Goal: Task Accomplishment & Management: Use online tool/utility

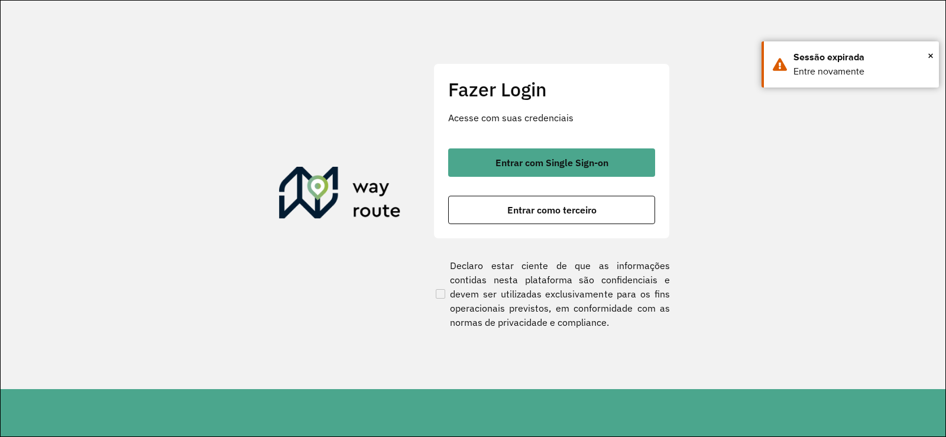
click at [558, 137] on div "Fazer Login Acesse com suas credenciais Entrar com Single Sign-on Entrar como t…" at bounding box center [552, 150] width 237 height 175
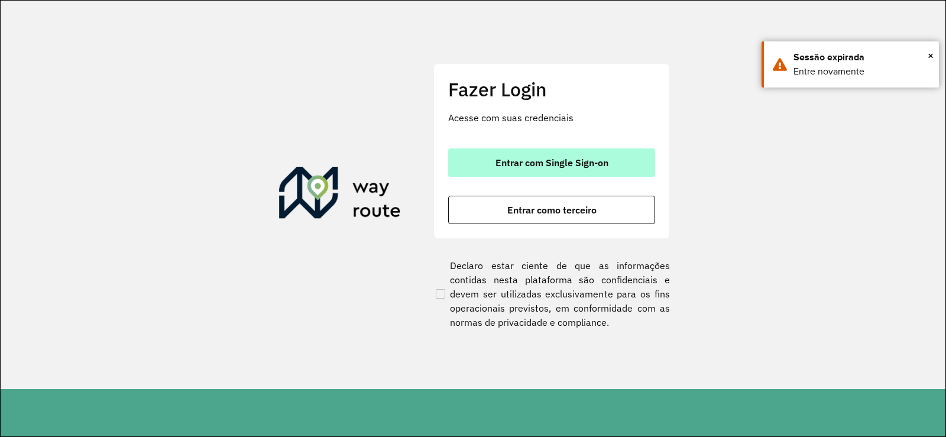
click at [565, 158] on span "Entrar com Single Sign-on" at bounding box center [552, 162] width 113 height 9
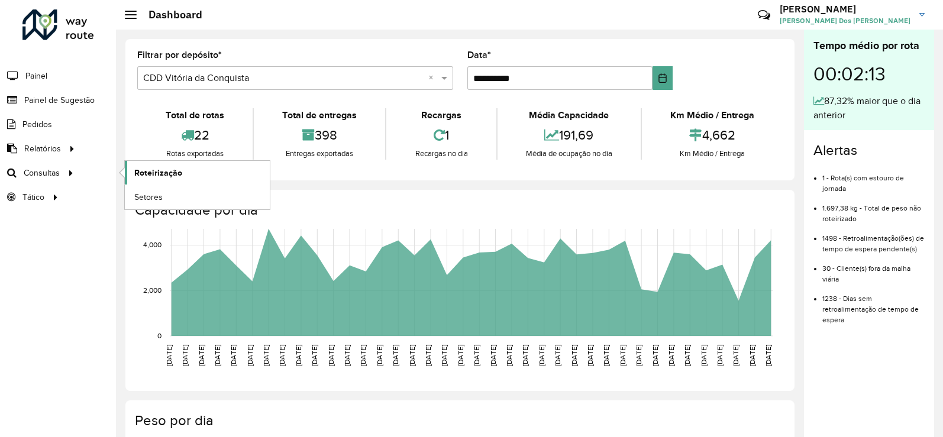
click at [140, 176] on span "Roteirização" at bounding box center [158, 173] width 48 height 12
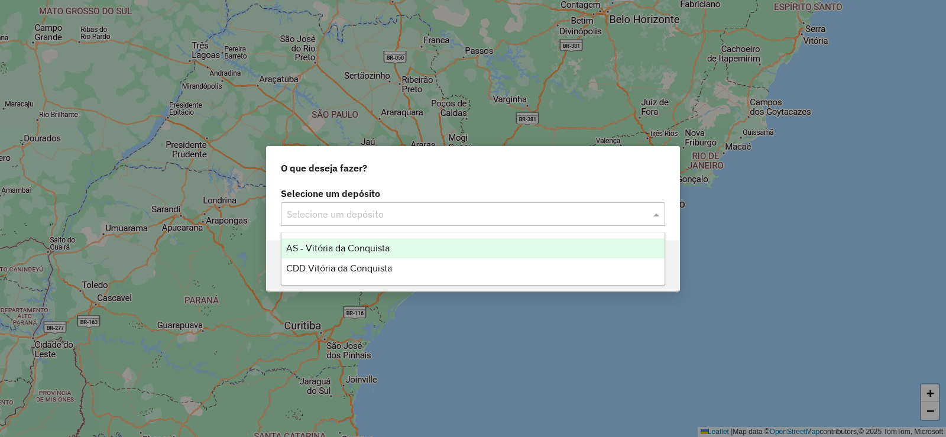
click at [443, 208] on input "text" at bounding box center [461, 215] width 349 height 14
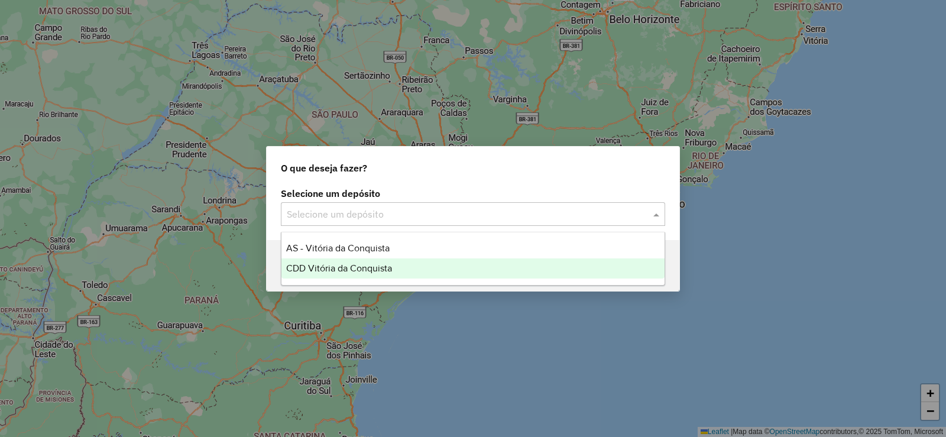
click at [384, 266] on span "CDD Vitória da Conquista" at bounding box center [339, 268] width 106 height 10
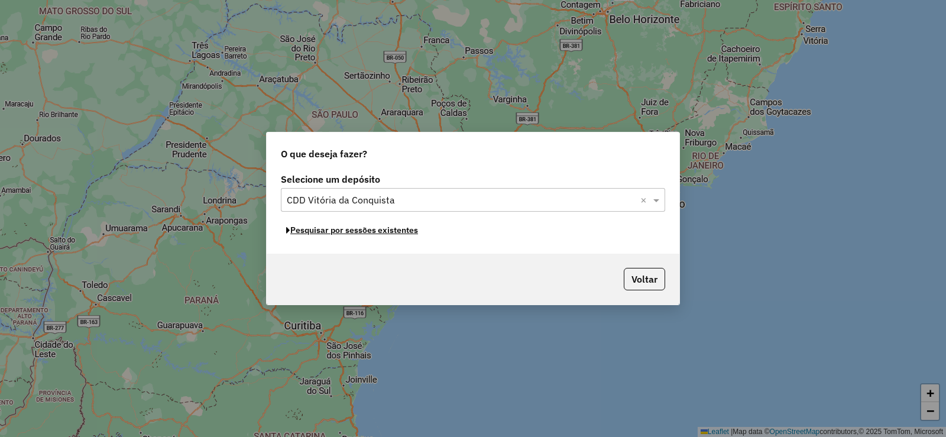
click at [400, 232] on button "Pesquisar por sessões existentes" at bounding box center [352, 230] width 143 height 18
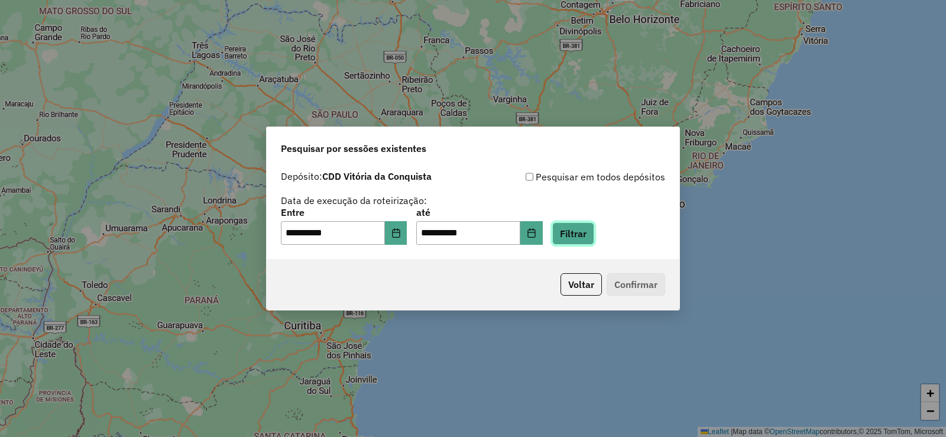
click at [589, 238] on button "Filtrar" at bounding box center [573, 233] width 42 height 22
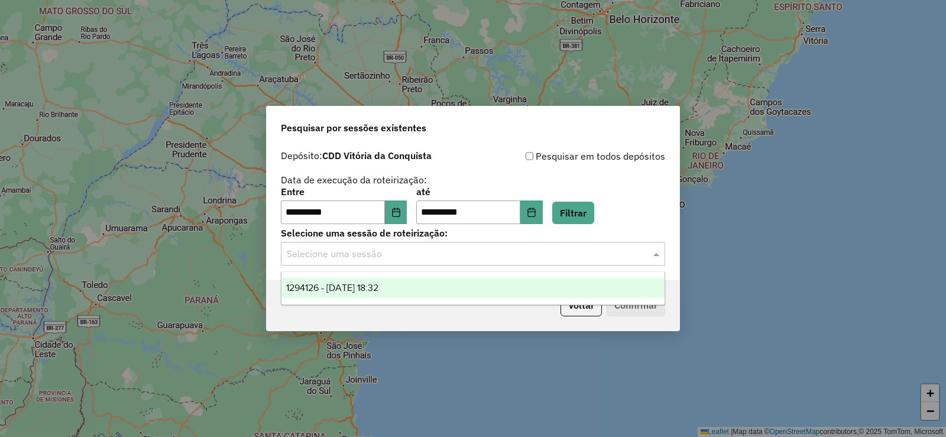
click at [489, 249] on input "text" at bounding box center [461, 254] width 349 height 14
click at [422, 282] on div "1294126 - 14/10/2025 18:32" at bounding box center [473, 288] width 383 height 20
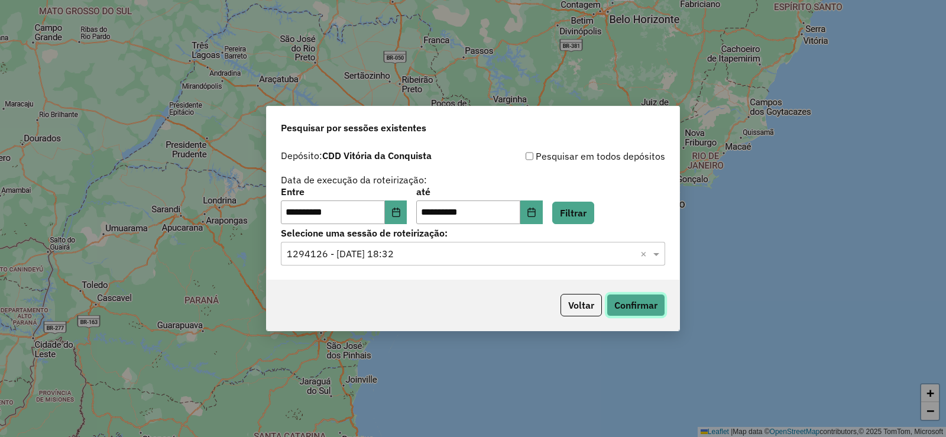
click at [648, 302] on button "Confirmar" at bounding box center [636, 305] width 59 height 22
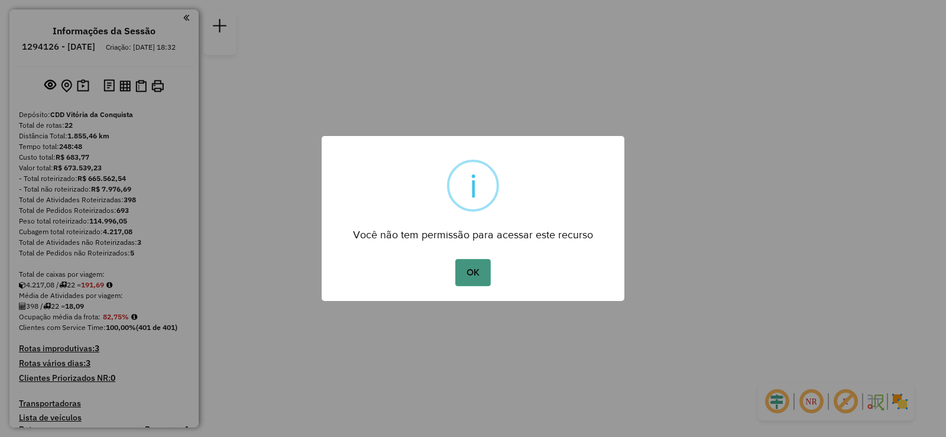
click at [468, 273] on button "OK" at bounding box center [472, 272] width 35 height 27
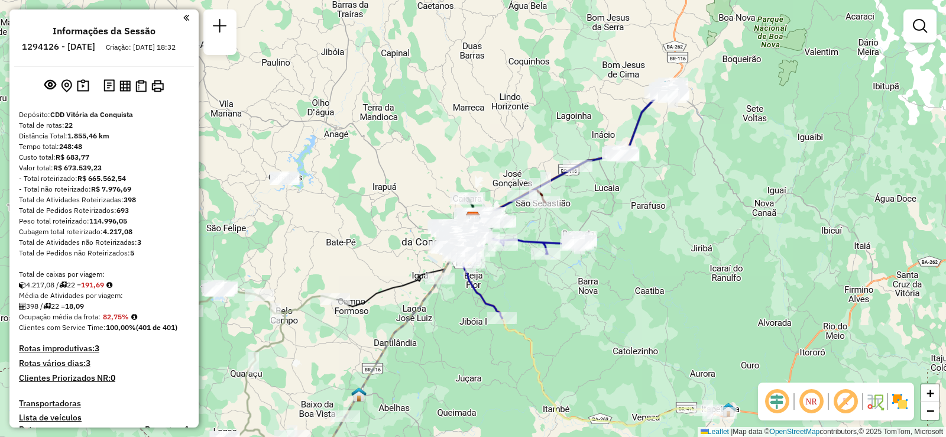
scroll to position [237, 0]
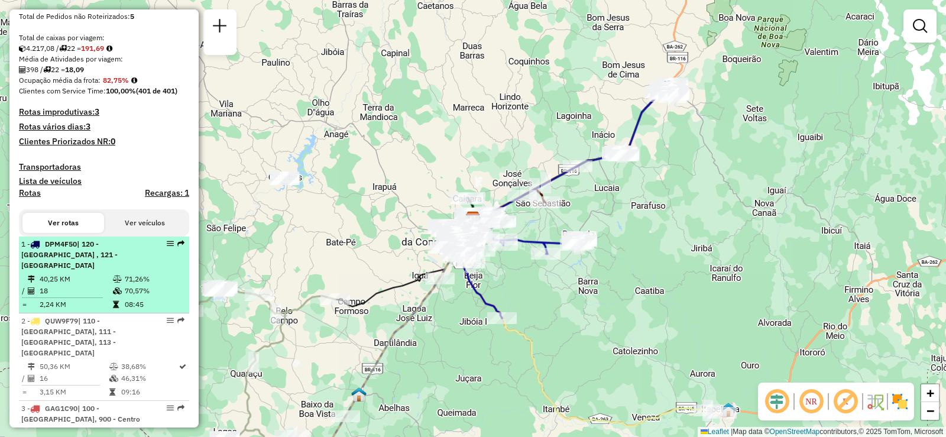
select select "**********"
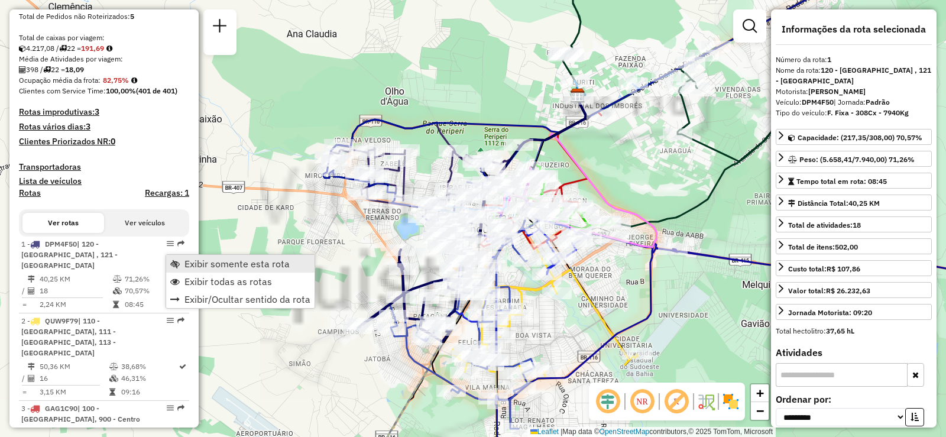
click at [180, 258] on link "Exibir somente esta rota" at bounding box center [240, 264] width 148 height 18
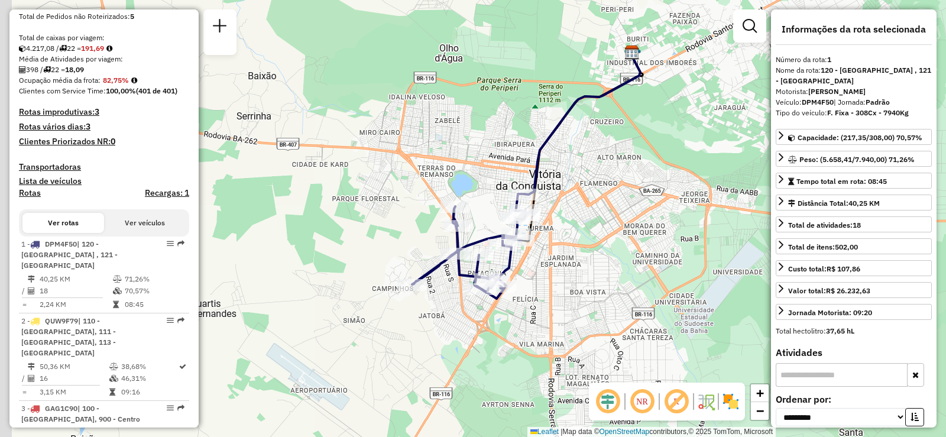
drag, startPoint x: 545, startPoint y: 260, endPoint x: 588, endPoint y: 225, distance: 55.5
click at [588, 225] on div "Janela de atendimento Grade de atendimento Capacidade Transportadoras Veículos …" at bounding box center [473, 218] width 946 height 437
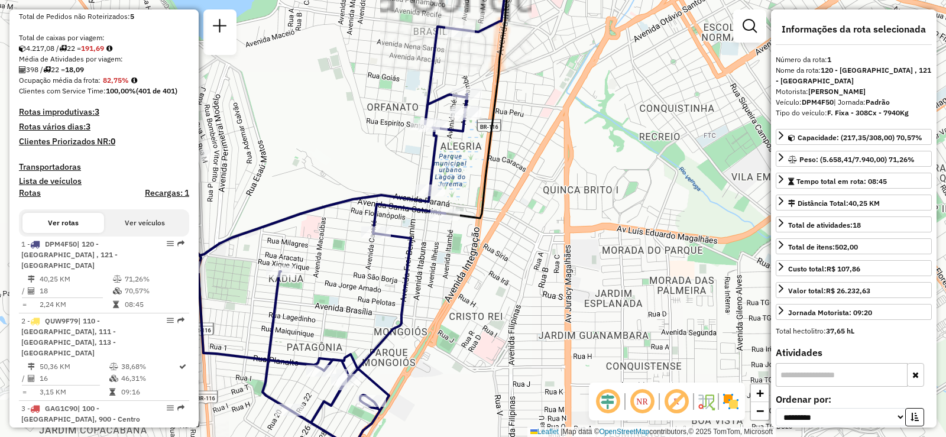
drag, startPoint x: 499, startPoint y: 277, endPoint x: 623, endPoint y: 256, distance: 126.0
click at [623, 257] on div "Janela de atendimento Grade de atendimento Capacidade Transportadoras Veículos …" at bounding box center [473, 218] width 946 height 437
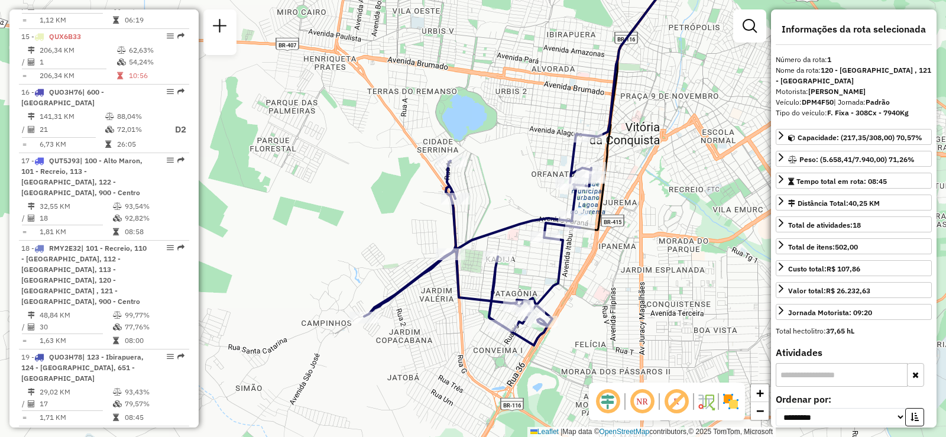
scroll to position [1479, 0]
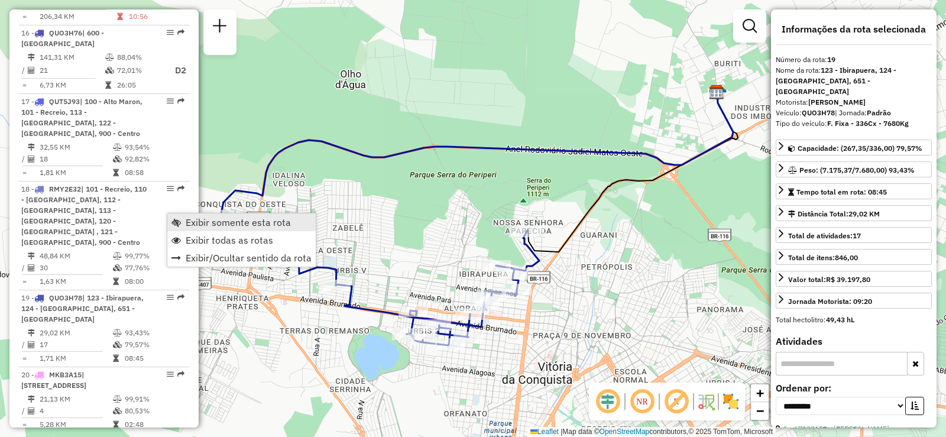
click at [208, 222] on span "Exibir somente esta rota" at bounding box center [238, 222] width 105 height 9
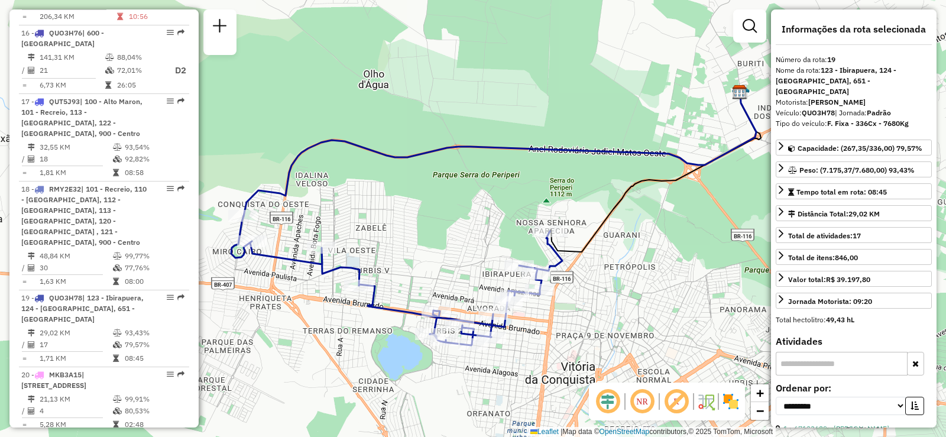
drag, startPoint x: 432, startPoint y: 181, endPoint x: 459, endPoint y: 181, distance: 27.2
click at [459, 181] on div "Janela de atendimento Grade de atendimento Capacidade Transportadoras Veículos …" at bounding box center [473, 218] width 946 height 437
